Goal: Task Accomplishment & Management: Complete application form

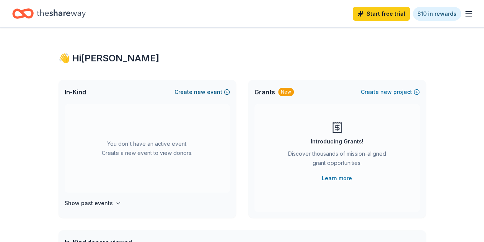
click at [225, 92] on button "Create new event" at bounding box center [202, 91] width 55 height 9
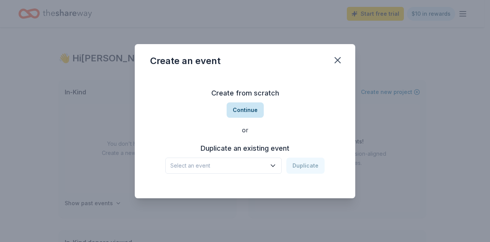
click at [245, 110] on button "Continue" at bounding box center [245, 109] width 37 height 15
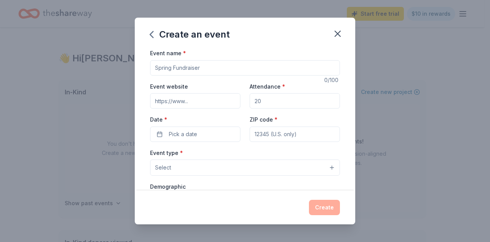
click at [196, 67] on input "Event name *" at bounding box center [245, 67] width 190 height 15
type input "Food Drive"
click at [168, 100] on input "Event website" at bounding box center [195, 100] width 90 height 15
click at [268, 102] on input "Attendance *" at bounding box center [295, 100] width 90 height 15
type input "250"
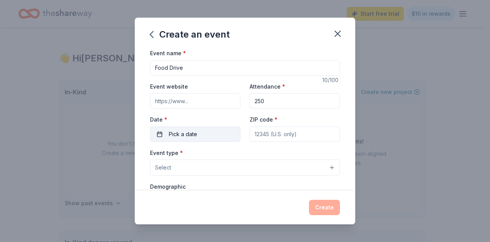
click at [176, 131] on span "Pick a date" at bounding box center [183, 133] width 28 height 9
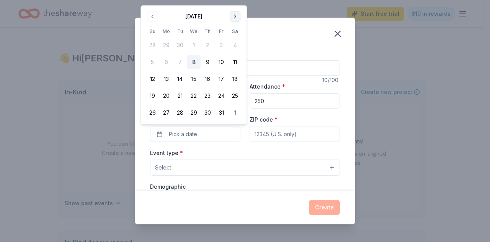
click at [234, 21] on button "Go to next month" at bounding box center [235, 16] width 11 height 11
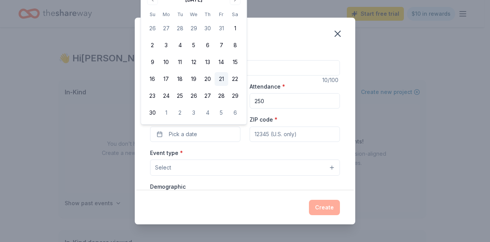
click at [224, 77] on button "21" at bounding box center [221, 79] width 14 height 14
click at [239, 148] on div "Event type * Select" at bounding box center [245, 162] width 190 height 28
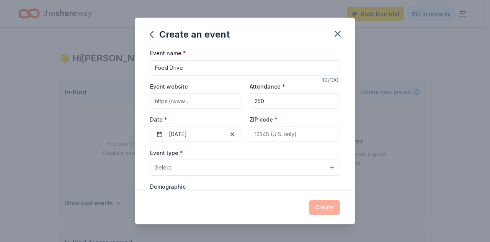
click at [270, 137] on input "ZIP code *" at bounding box center [295, 133] width 90 height 15
type input "60609"
click at [194, 160] on button "Select" at bounding box center [245, 167] width 190 height 16
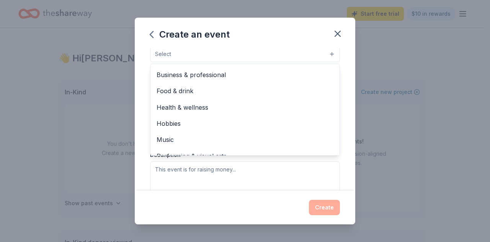
scroll to position [16, 0]
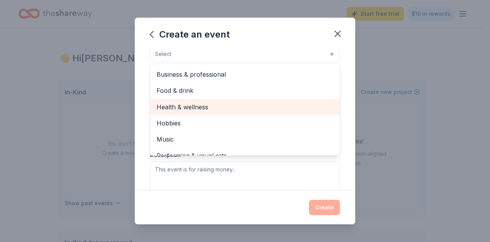
click at [205, 103] on span "Health & wellness" at bounding box center [245, 107] width 177 height 10
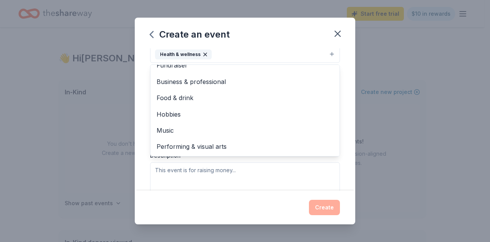
scroll to position [9, 0]
click at [389, 123] on div "Create an event Event name * Food Drive 10 /100 Event website Attendance * 250 …" at bounding box center [245, 121] width 490 height 242
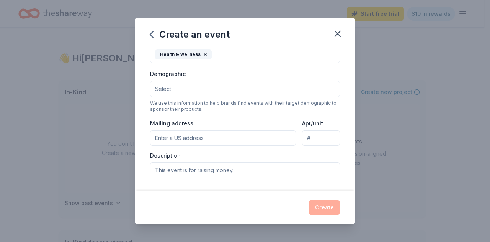
scroll to position [111, 0]
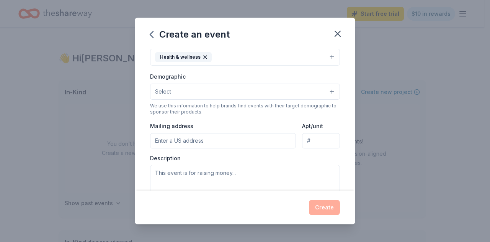
click at [321, 91] on button "Select" at bounding box center [245, 91] width 190 height 16
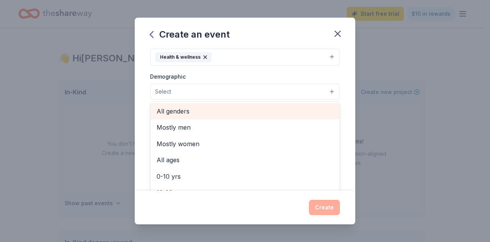
click at [212, 106] on span "All genders" at bounding box center [245, 111] width 177 height 10
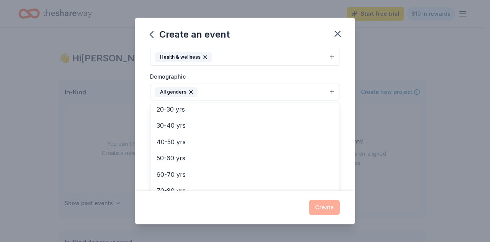
scroll to position [94, 0]
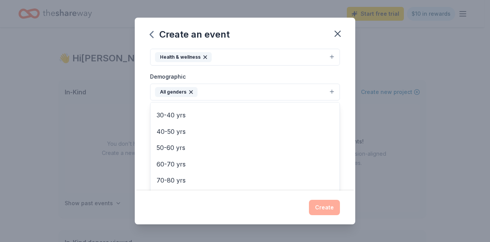
click at [392, 149] on div "Create an event Event name * Food Drive 10 /100 Event website Attendance * 250 …" at bounding box center [245, 121] width 490 height 242
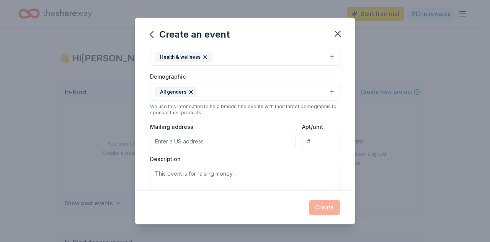
click at [241, 137] on input "Mailing address" at bounding box center [223, 141] width 146 height 15
type input "[STREET_ADDRESS]"
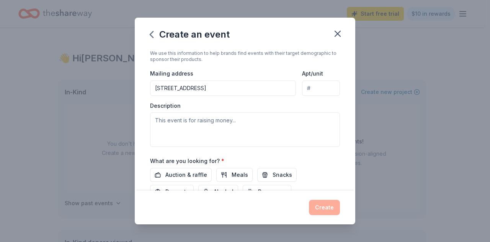
scroll to position [165, 0]
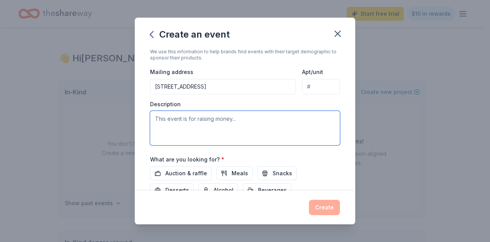
click at [166, 121] on textarea at bounding box center [245, 128] width 190 height 34
click at [162, 121] on textarea at bounding box center [245, 128] width 190 height 34
paste textarea "The Food Drive will serve as a critical platform to address several important s…"
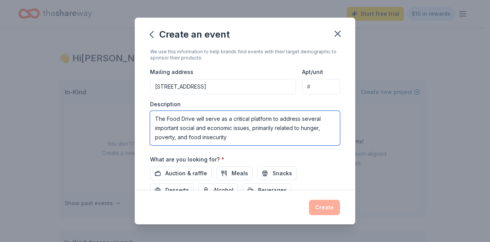
type textarea "The Food Drive will serve as a critical platform to address several important s…"
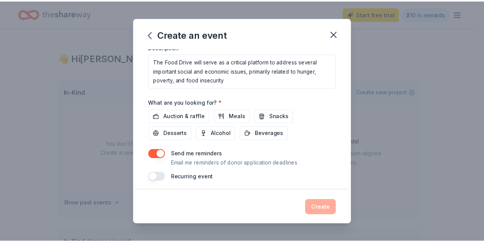
scroll to position [223, 0]
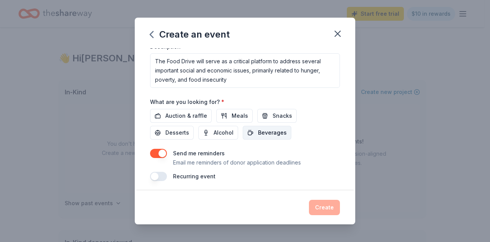
click at [273, 130] on span "Beverages" at bounding box center [272, 132] width 29 height 9
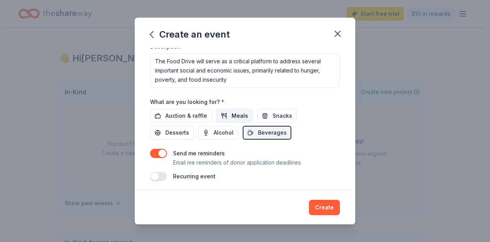
click at [236, 112] on span "Meals" at bounding box center [240, 115] width 16 height 9
click at [266, 112] on button "Snacks" at bounding box center [276, 116] width 39 height 14
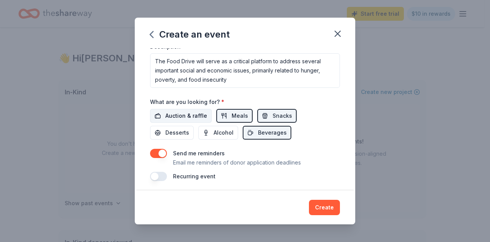
click at [188, 111] on span "Auction & raffle" at bounding box center [186, 115] width 42 height 9
click at [175, 129] on span "Desserts" at bounding box center [177, 132] width 24 height 9
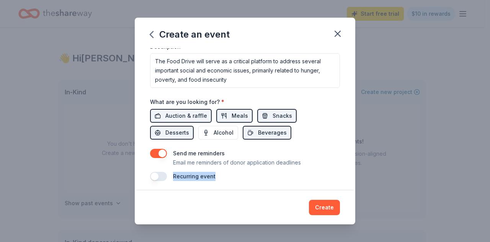
drag, startPoint x: 314, startPoint y: 159, endPoint x: 316, endPoint y: 172, distance: 13.2
click at [316, 172] on div "Send me reminders Email me reminders of donor application deadlines Recurring e…" at bounding box center [245, 165] width 190 height 32
click at [325, 149] on div "Send me reminders Email me reminders of donor application deadlines" at bounding box center [245, 158] width 190 height 18
click at [324, 206] on button "Create" at bounding box center [324, 206] width 31 height 15
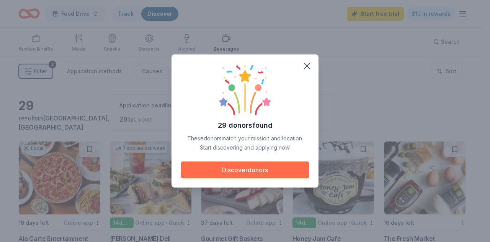
click at [271, 169] on button "Discover donors" at bounding box center [245, 169] width 129 height 17
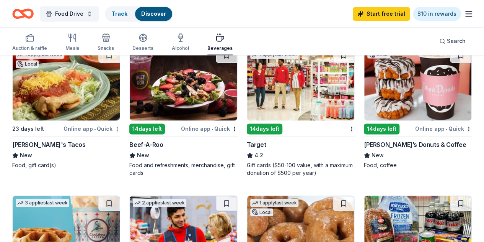
scroll to position [528, 0]
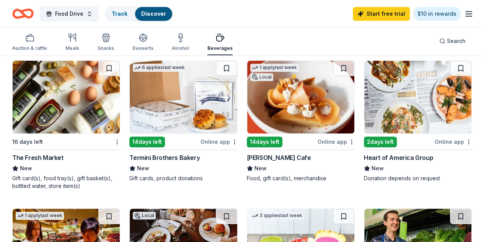
scroll to position [220, 0]
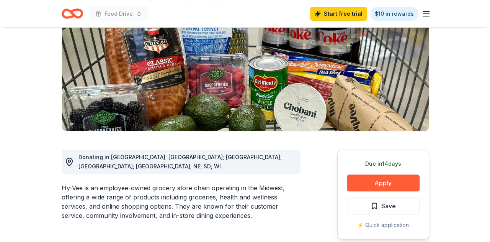
scroll to position [101, 0]
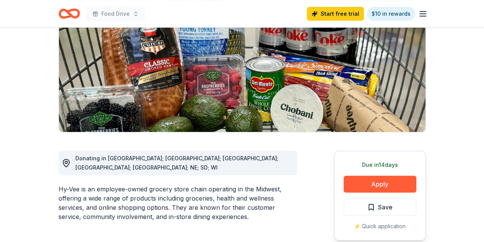
click at [425, 15] on icon "button" at bounding box center [422, 13] width 9 height 9
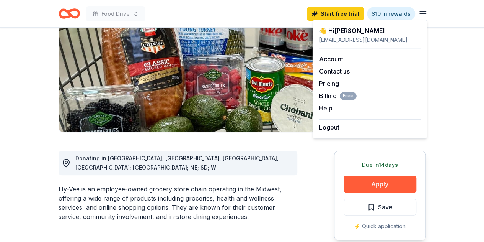
click at [425, 16] on line "button" at bounding box center [423, 16] width 6 height 0
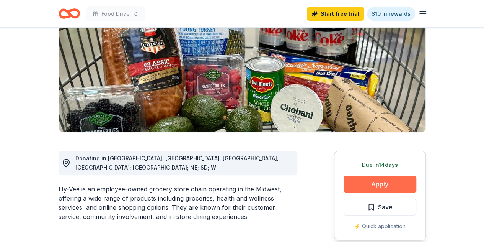
click at [397, 185] on button "Apply" at bounding box center [380, 183] width 73 height 17
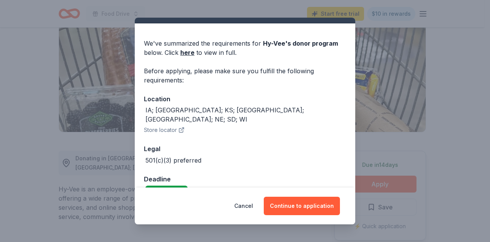
scroll to position [24, 0]
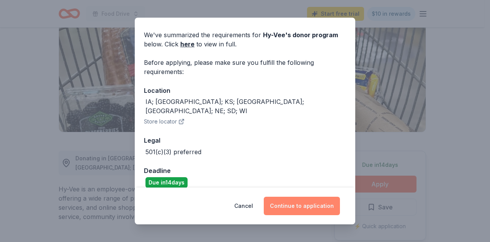
click at [302, 201] on button "Continue to application" at bounding box center [302, 205] width 76 height 18
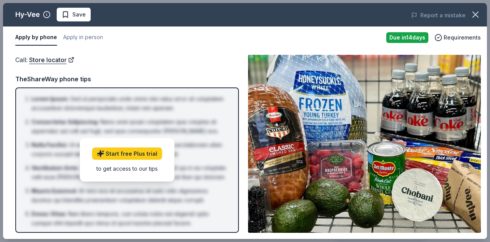
click at [302, 201] on img at bounding box center [364, 144] width 233 height 178
click at [440, 38] on icon "button" at bounding box center [438, 38] width 8 height 8
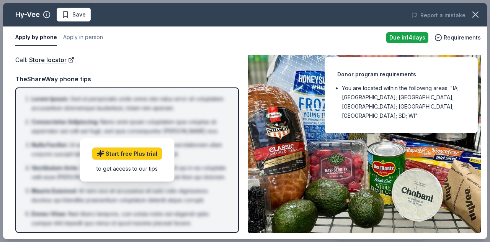
click at [343, 87] on li "You are located within the following areas: "IA; IL; KS; MN; MO; NE; SD; WI"" at bounding box center [403, 101] width 123 height 37
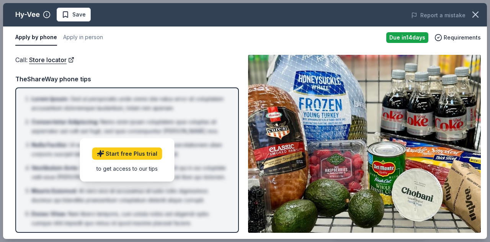
drag, startPoint x: 489, startPoint y: 55, endPoint x: 489, endPoint y: 72, distance: 17.2
click at [484, 72] on div "Hy-Vee Save Report a mistake Apply by phone Apply in person Due in 14 days Requ…" at bounding box center [245, 121] width 490 height 242
